Goal: Information Seeking & Learning: Understand process/instructions

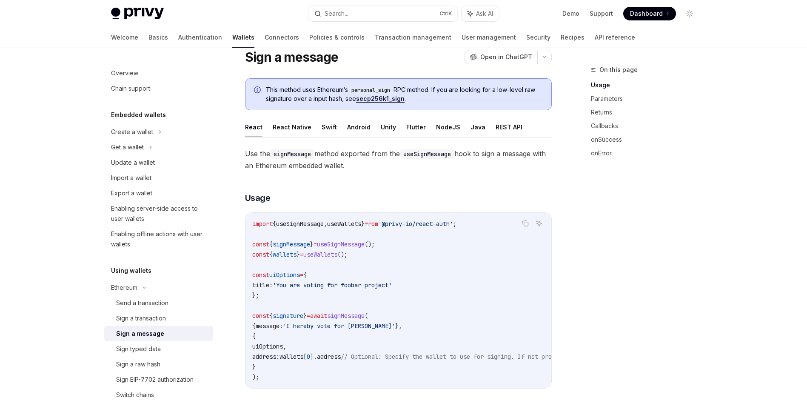
scroll to position [85, 0]
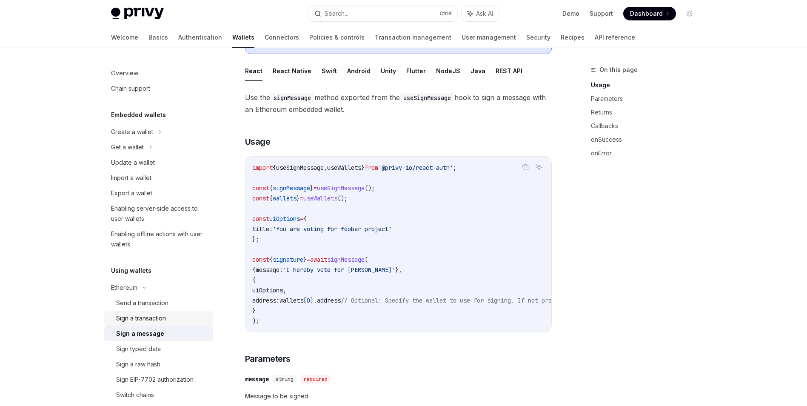
click at [163, 318] on div "Sign a transaction" at bounding box center [141, 318] width 50 height 10
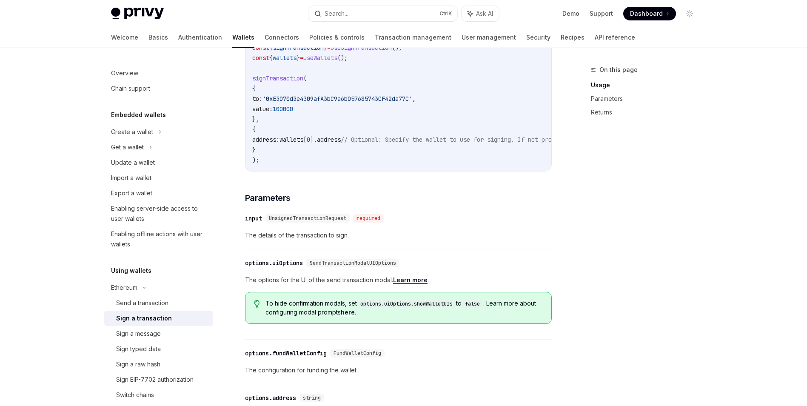
scroll to position [255, 0]
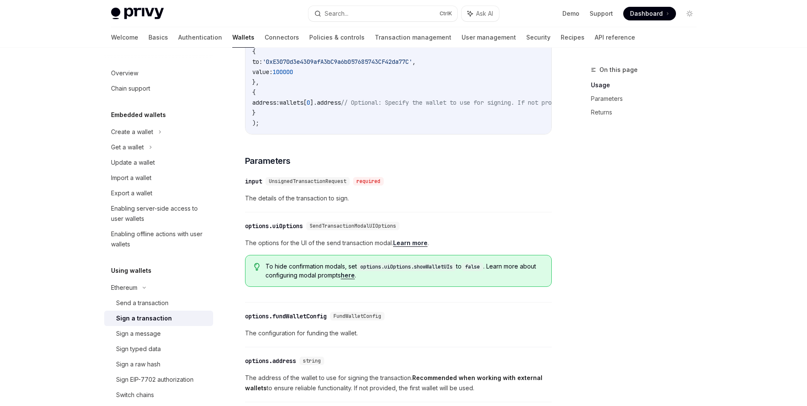
click at [497, 194] on div "​ input UnsignedTransactionRequest required The details of the transaction to s…" at bounding box center [398, 192] width 307 height 40
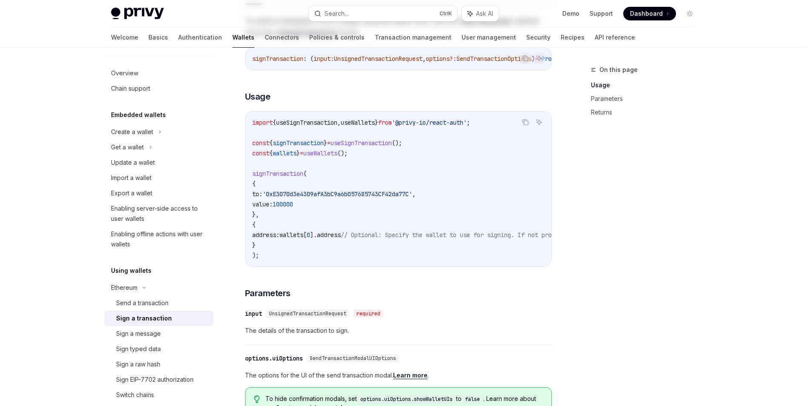
scroll to position [0, 0]
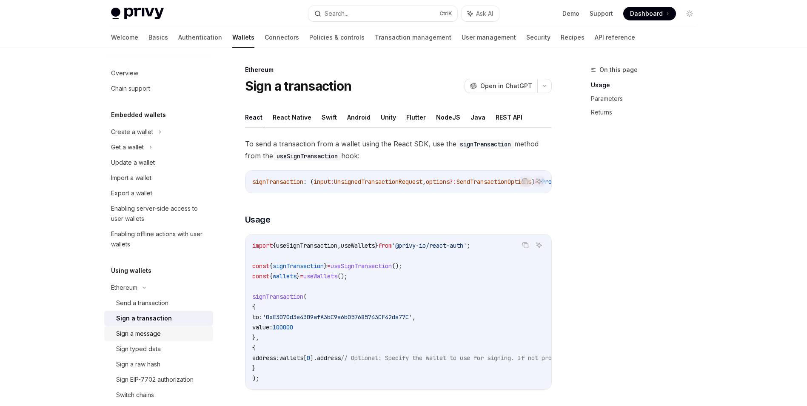
click at [177, 333] on div "Sign a message" at bounding box center [162, 333] width 92 height 10
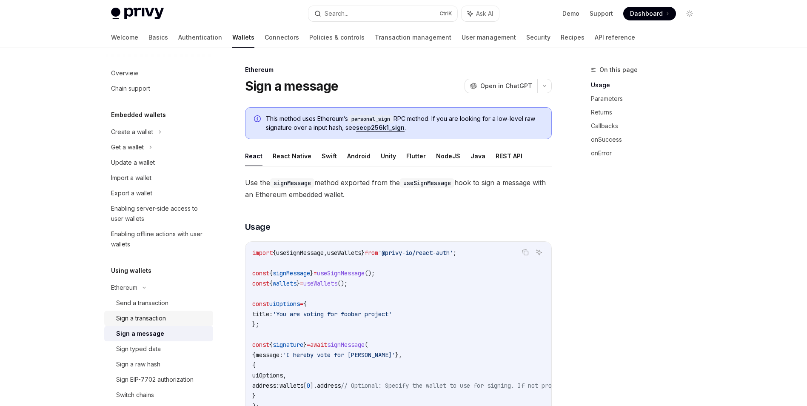
click at [184, 323] on div "Sign a transaction" at bounding box center [162, 318] width 92 height 10
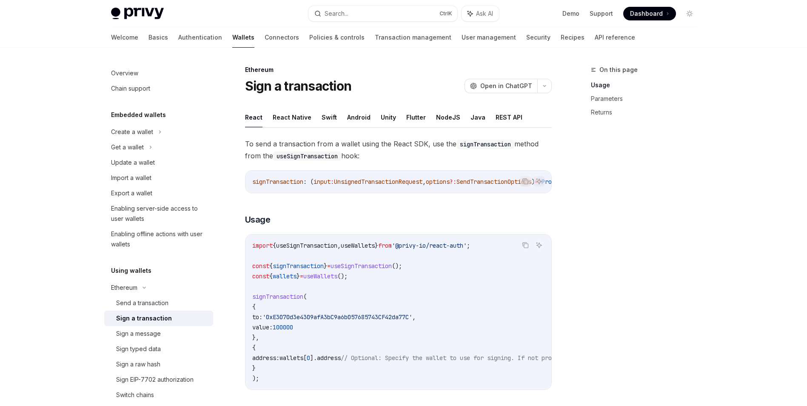
scroll to position [43, 0]
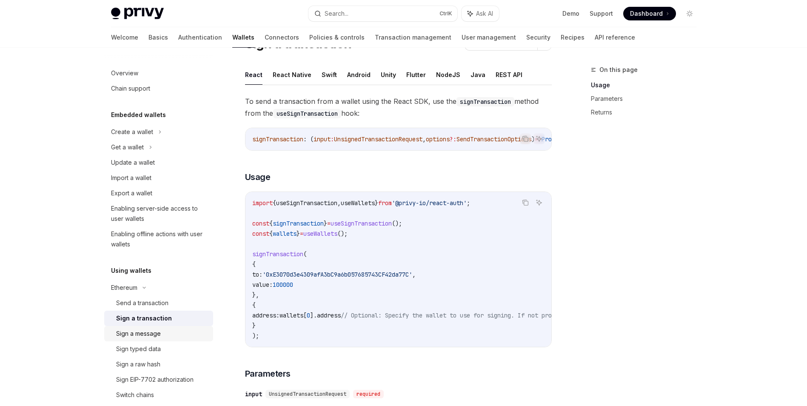
click at [161, 333] on div "Sign a message" at bounding box center [162, 333] width 92 height 10
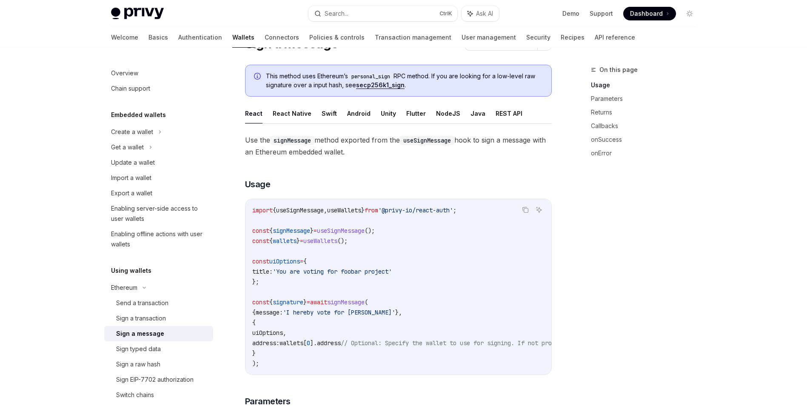
click at [279, 229] on span "signMessage" at bounding box center [291, 231] width 37 height 8
drag, startPoint x: 279, startPoint y: 229, endPoint x: 385, endPoint y: 228, distance: 105.9
click at [375, 228] on span "();" at bounding box center [369, 231] width 10 height 8
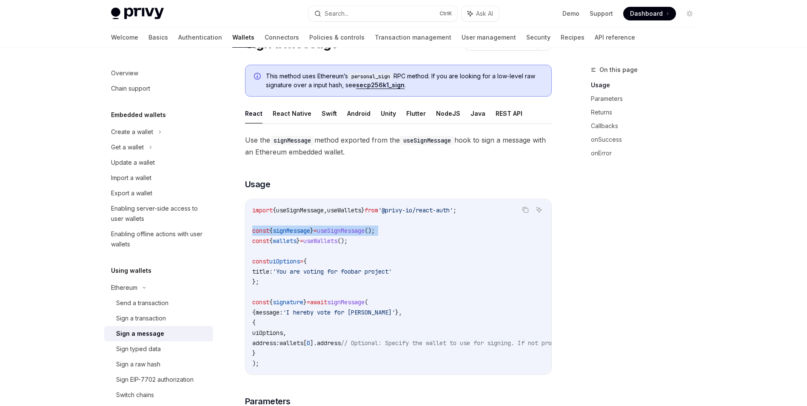
click at [501, 231] on code "import { useSignMessage , useWallets } from '@privy-io/react-auth' ; const { si…" at bounding box center [475, 286] width 446 height 163
click at [283, 151] on span "Use the signMessage method exported from the useSignMessage hook to sign a mess…" at bounding box center [398, 146] width 307 height 24
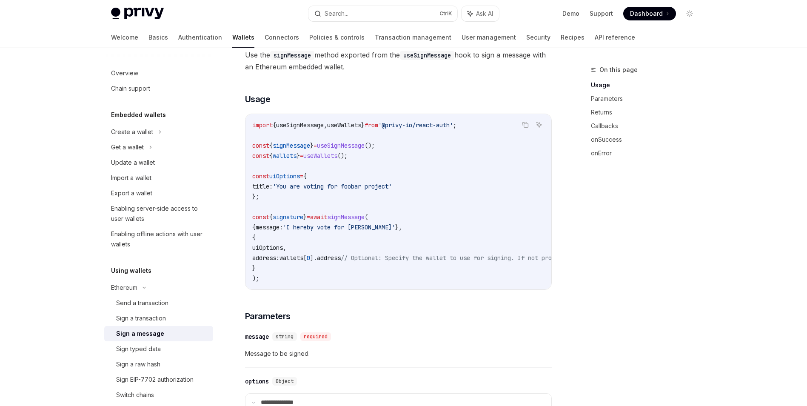
scroll to position [255, 0]
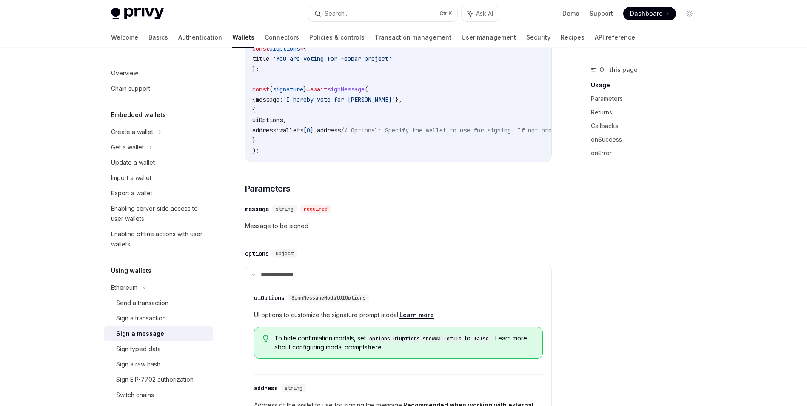
click at [287, 212] on span "string" at bounding box center [285, 208] width 18 height 7
drag, startPoint x: 287, startPoint y: 214, endPoint x: 420, endPoint y: 202, distance: 133.7
click at [169, 313] on link "Sign a transaction" at bounding box center [158, 317] width 109 height 15
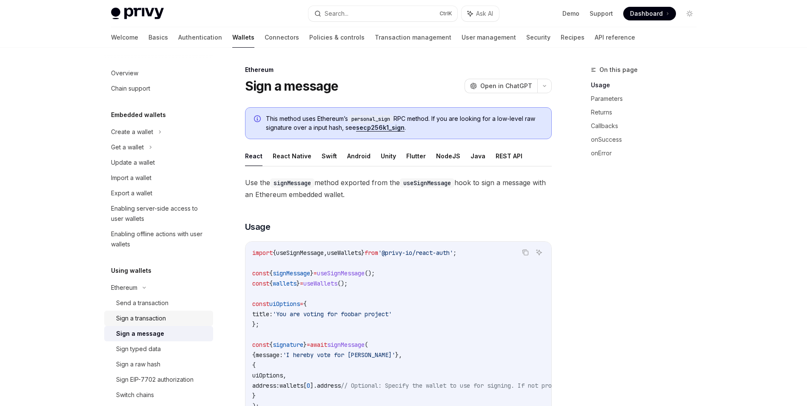
type textarea "*"
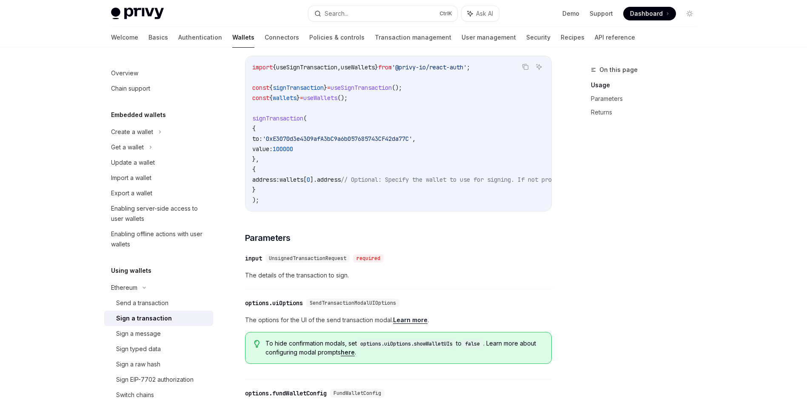
scroll to position [170, 0]
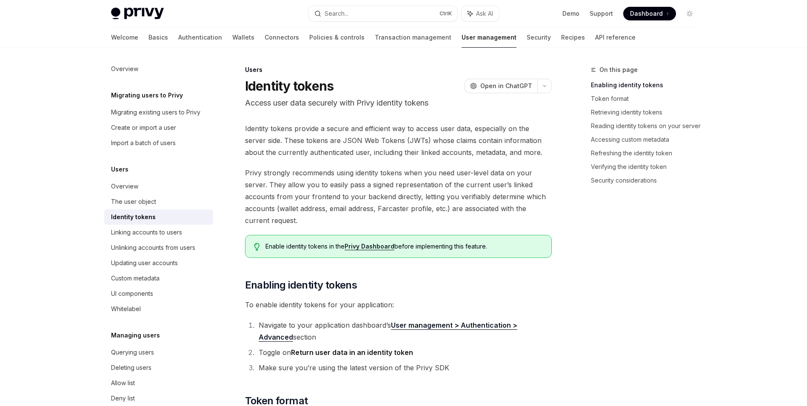
click at [322, 145] on span "Identity tokens provide a secure and efficient way to access user data, especia…" at bounding box center [398, 140] width 307 height 36
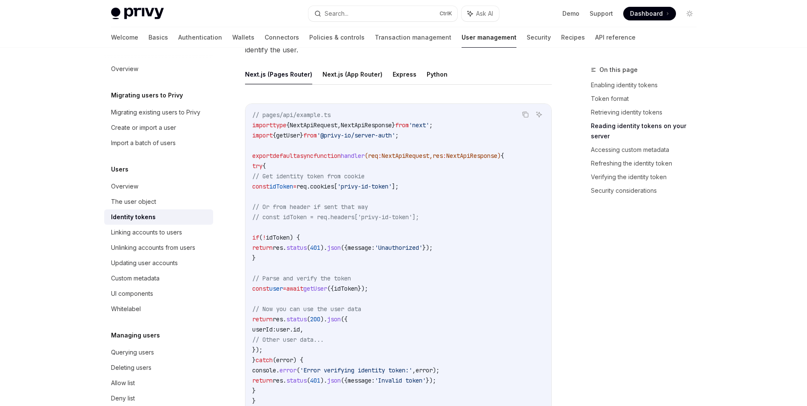
scroll to position [1191, 0]
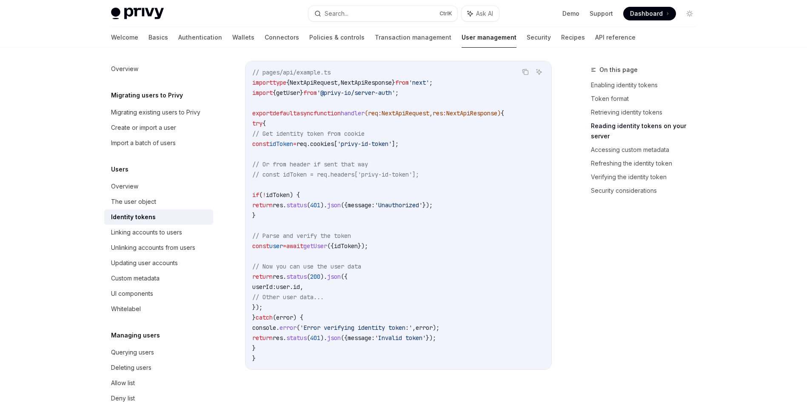
click at [368, 166] on span "// Or from header if sent that way" at bounding box center [310, 164] width 116 height 8
click at [527, 74] on icon "Copy the contents from the code block" at bounding box center [526, 73] width 4 height 4
click at [624, 157] on link "Refreshing the identity token" at bounding box center [647, 164] width 112 height 14
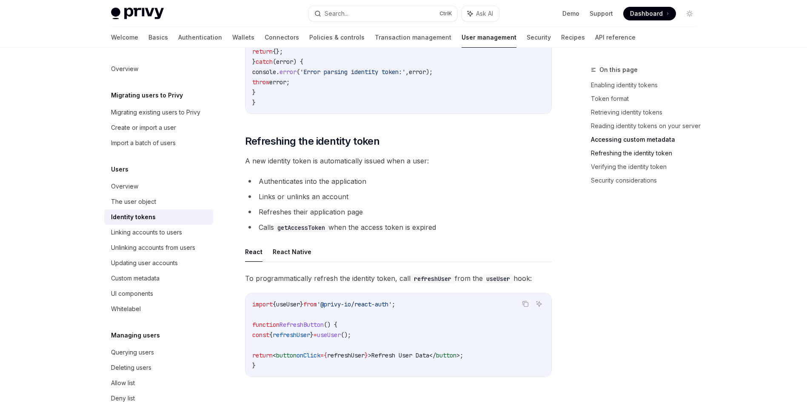
scroll to position [1966, 0]
